Goal: Navigation & Orientation: Find specific page/section

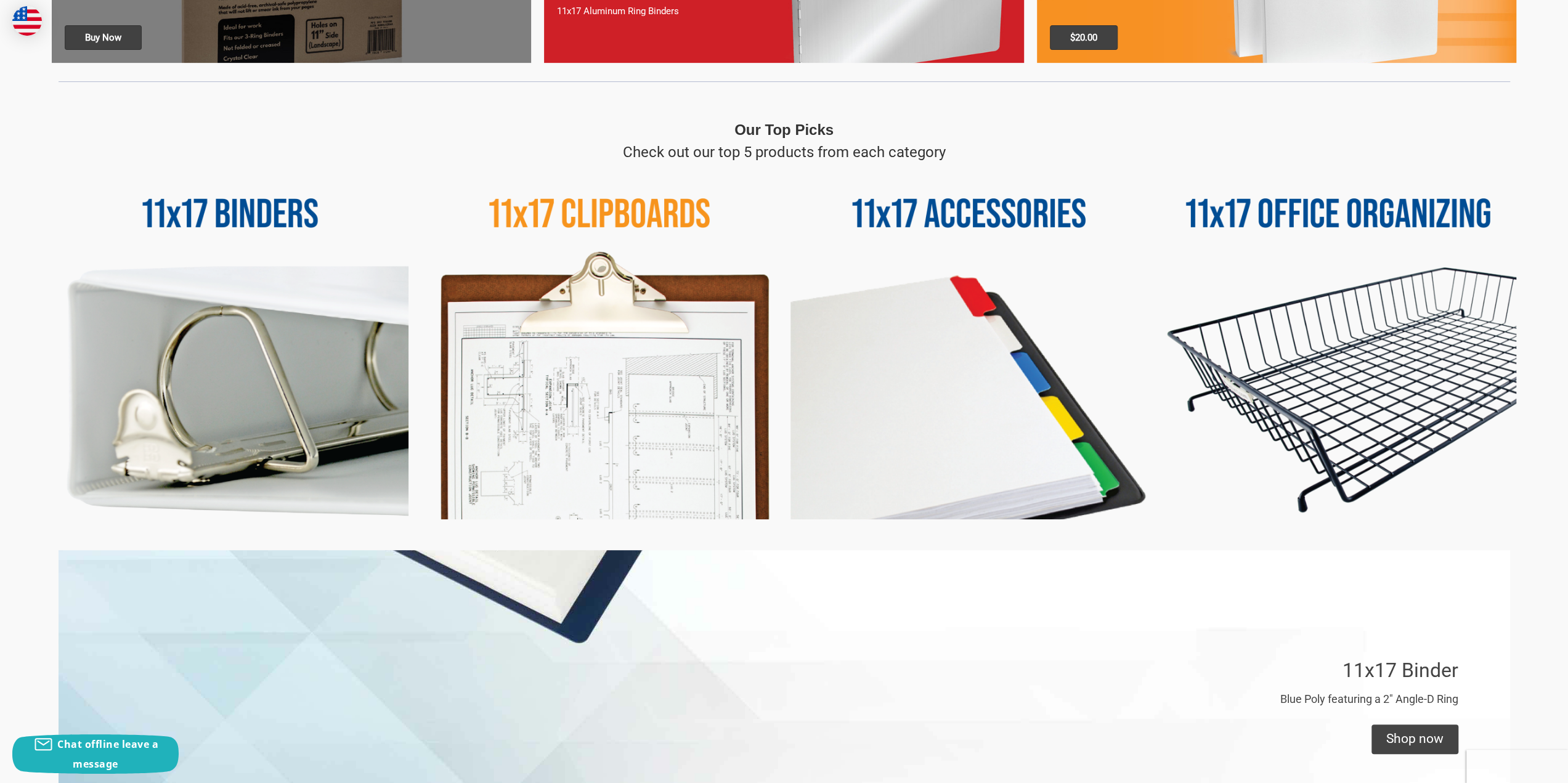
click at [230, 373] on img at bounding box center [230, 341] width 357 height 357
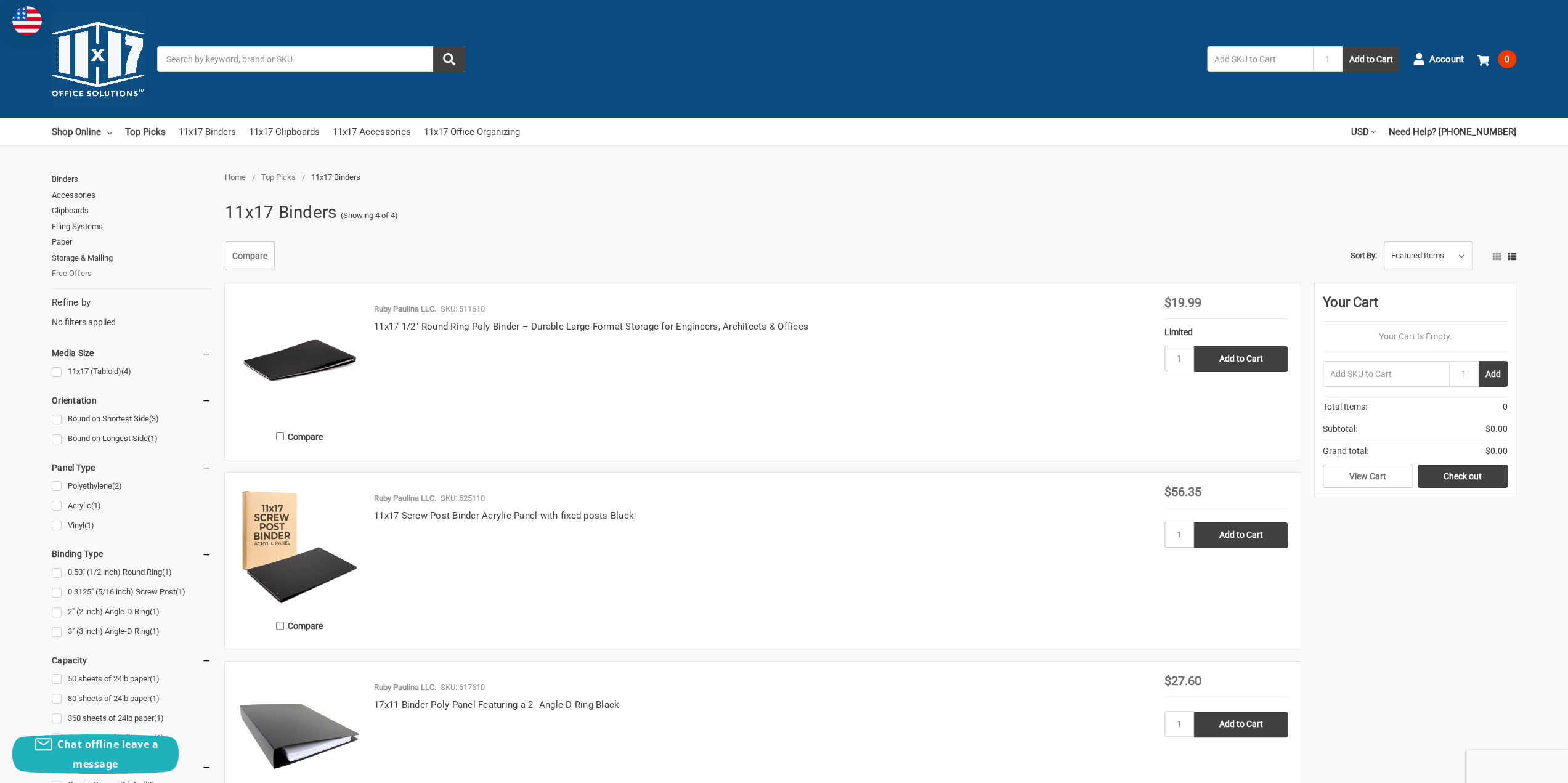
click at [91, 270] on link "Free Offers" at bounding box center [132, 273] width 160 height 16
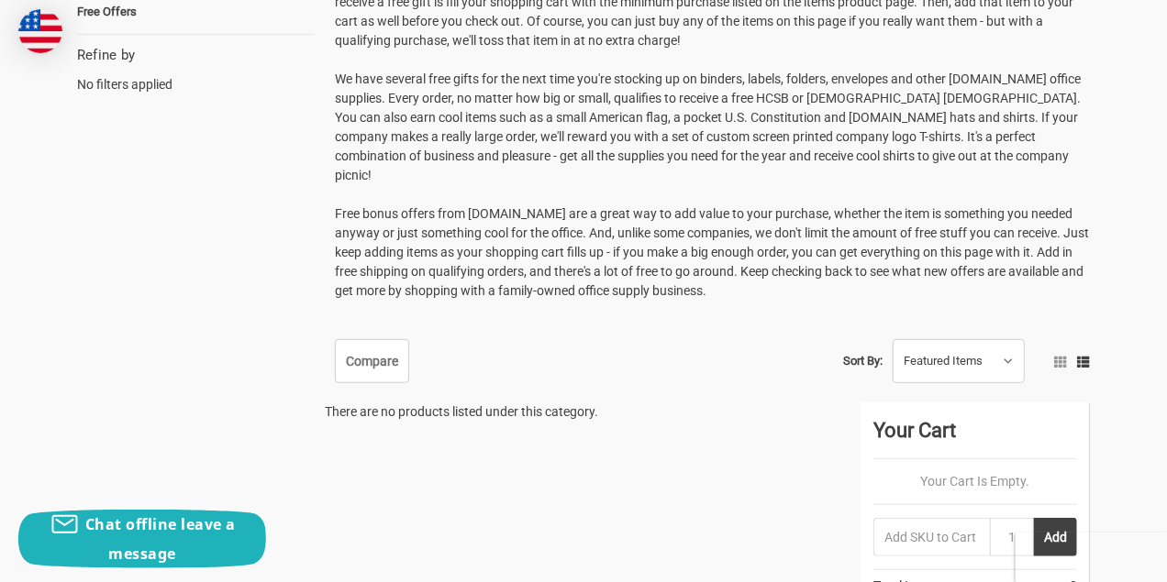
scroll to position [367, 0]
